Goal: Find specific page/section: Find specific page/section

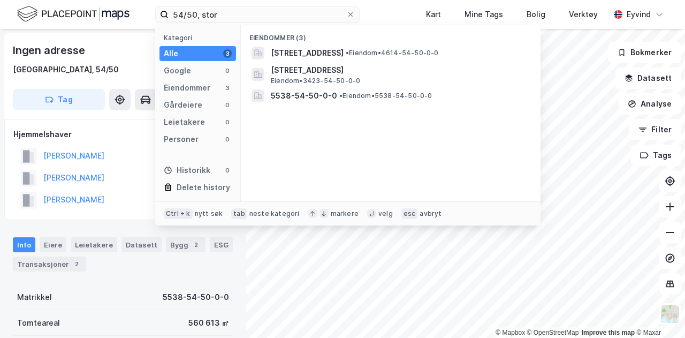
click at [138, 0] on div "54/50, stor Kategori Alle 3 Google 0 Eiendommer 3 Gårdeiere 0 Leietakere 0 Pers…" at bounding box center [342, 14] width 685 height 29
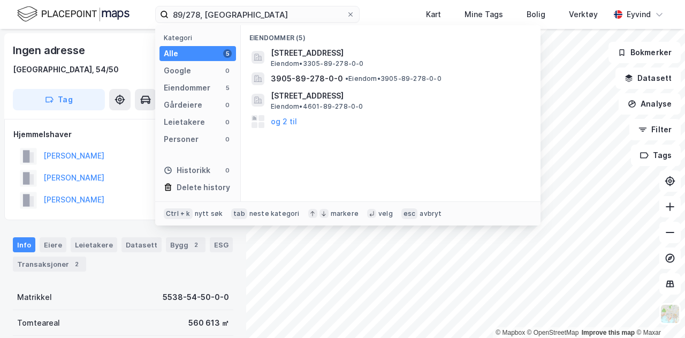
type input "89/278, [GEOGRAPHIC_DATA]"
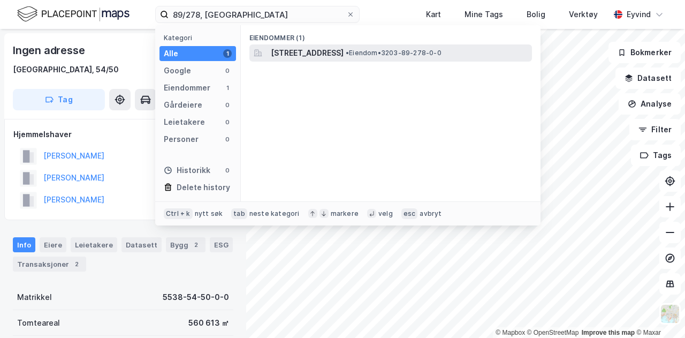
click at [296, 60] on div "[STREET_ADDRESS] • Eiendom • 3203-89-278-0-0" at bounding box center [390, 52] width 283 height 17
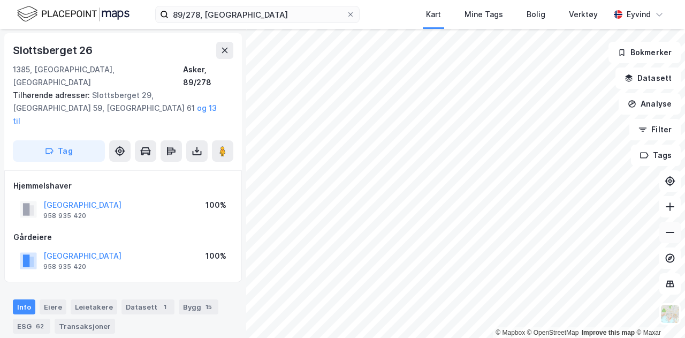
click at [678, 236] on button at bounding box center [669, 232] width 21 height 21
click at [673, 209] on icon at bounding box center [670, 206] width 11 height 11
